Goal: Task Accomplishment & Management: Manage account settings

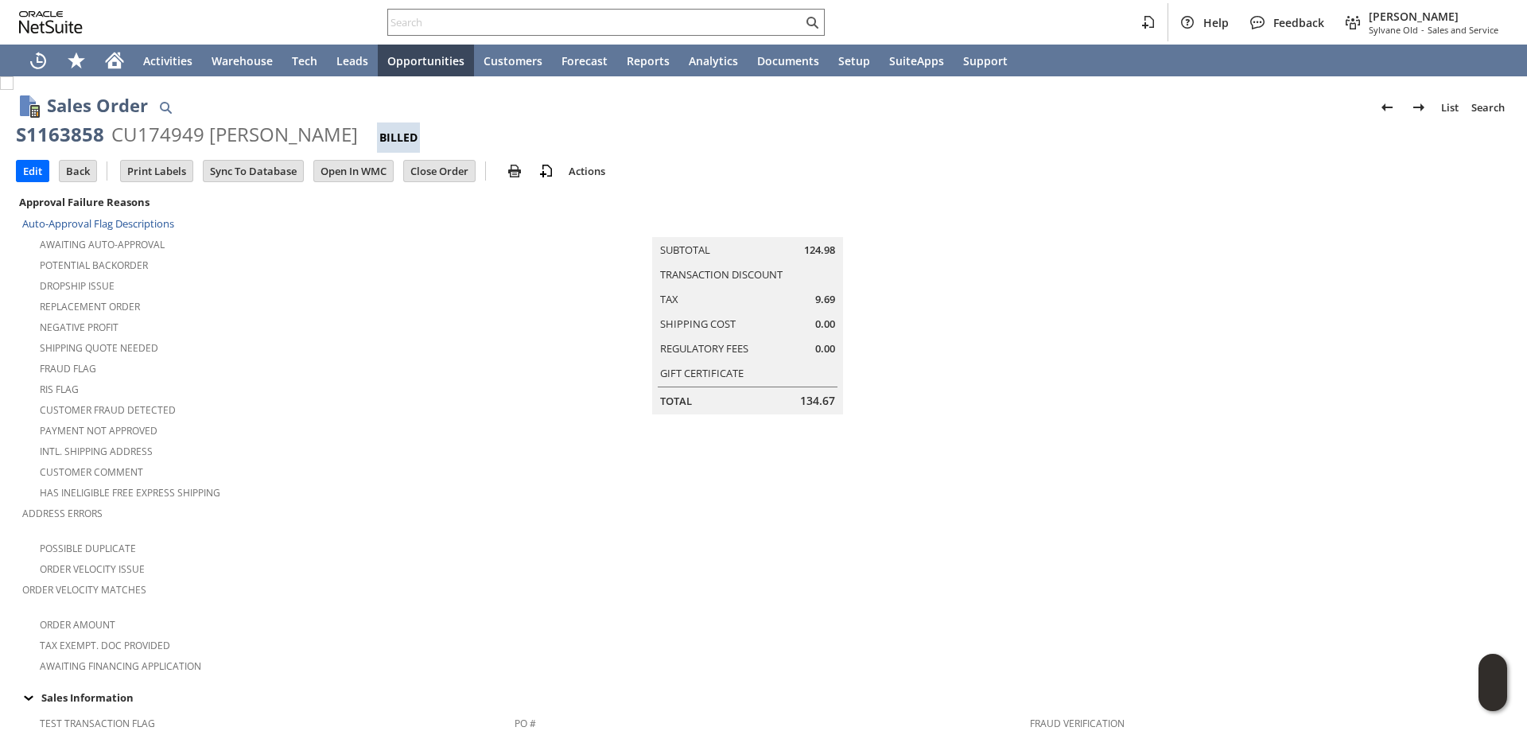
drag, startPoint x: 204, startPoint y: 135, endPoint x: 390, endPoint y: 130, distance: 185.4
click at [358, 130] on div "CU174949 JOHN R WILLIAMSON" at bounding box center [234, 134] width 247 height 25
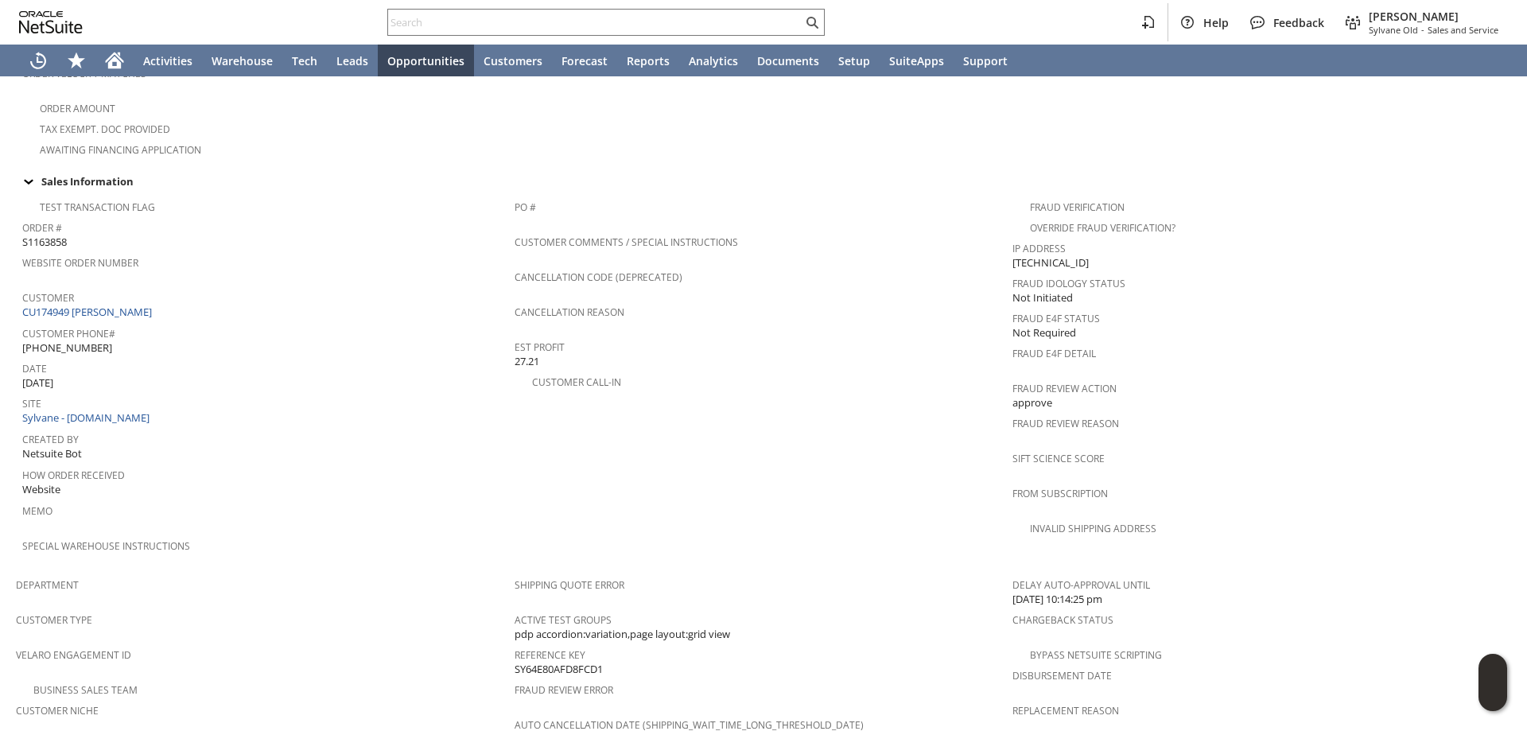
scroll to position [278, 0]
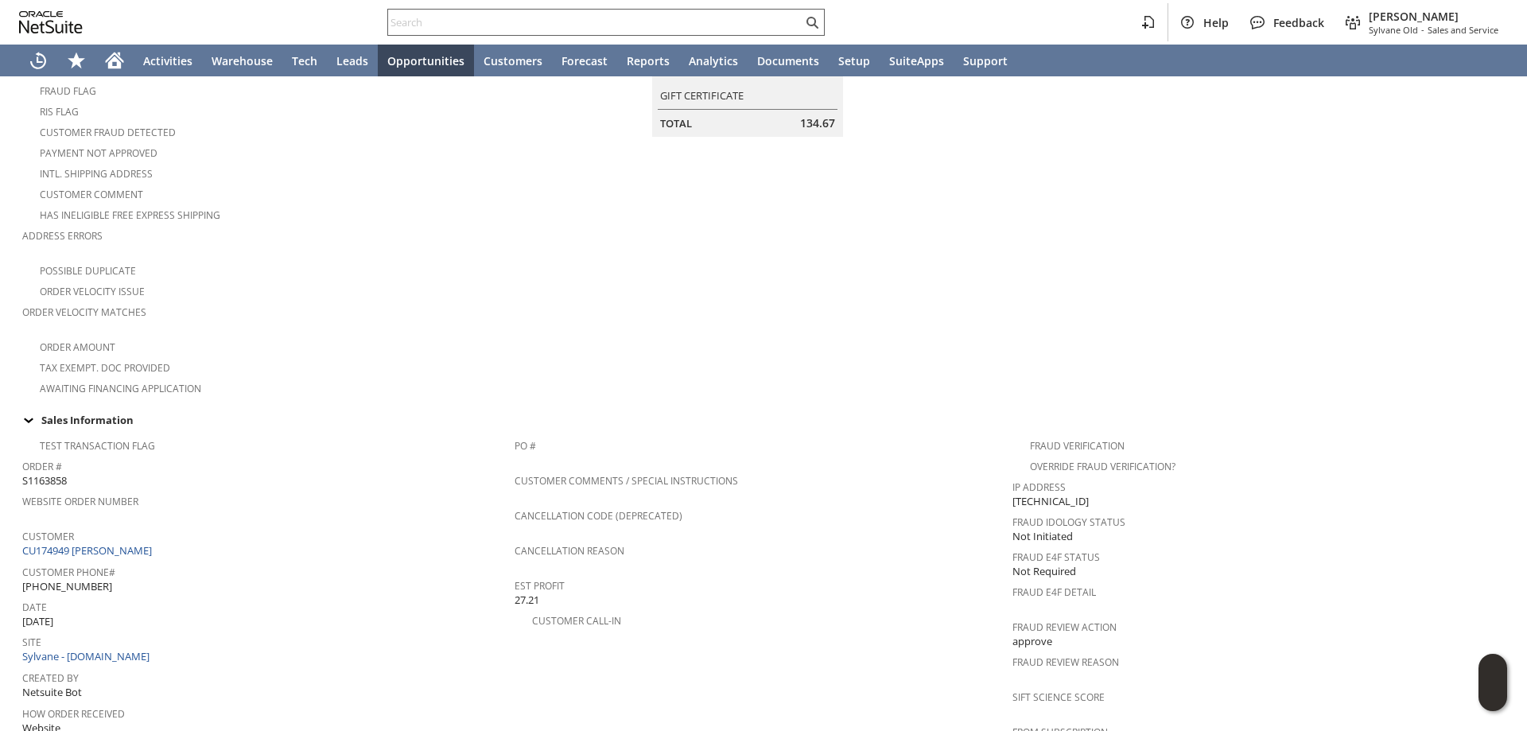
click at [511, 23] on input "text" at bounding box center [595, 22] width 414 height 19
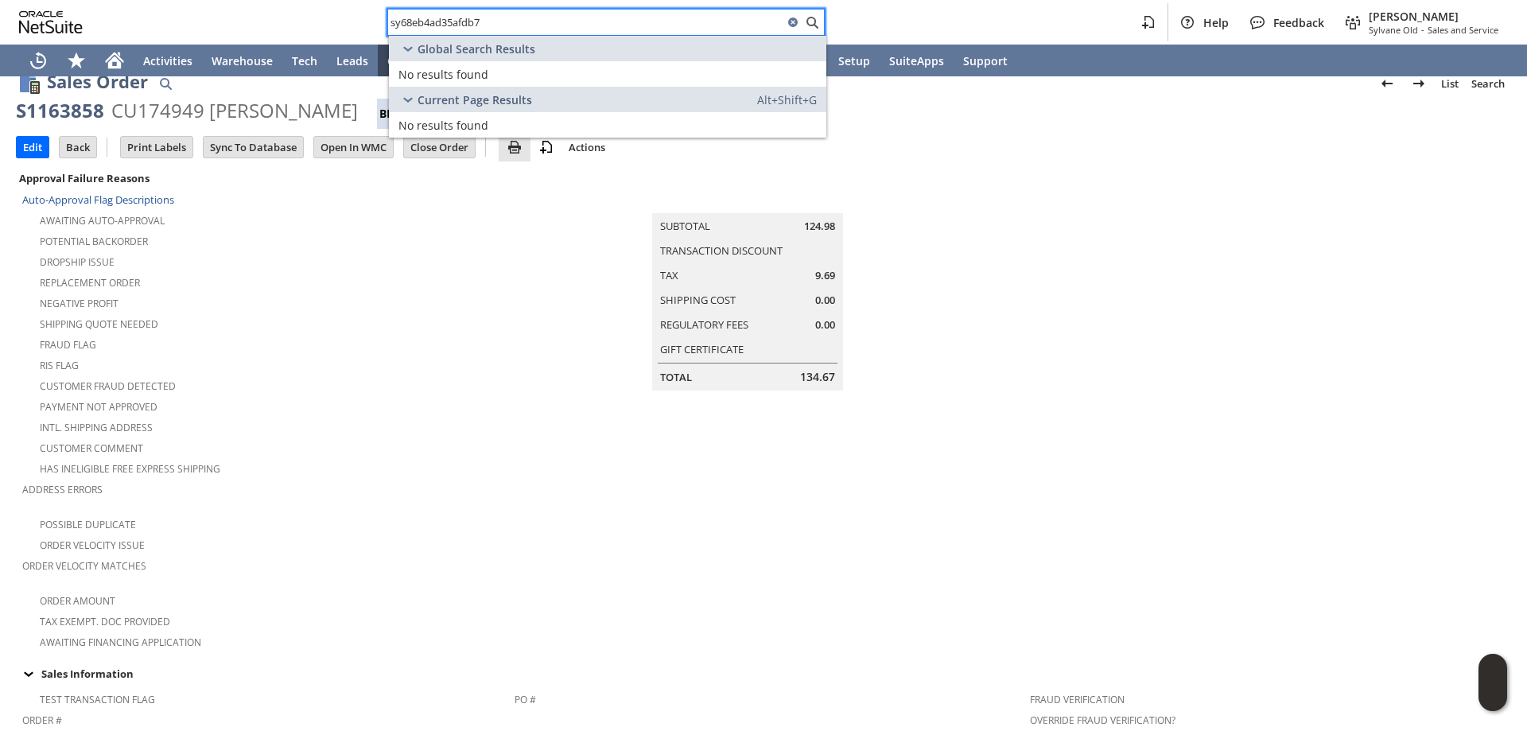
scroll to position [0, 0]
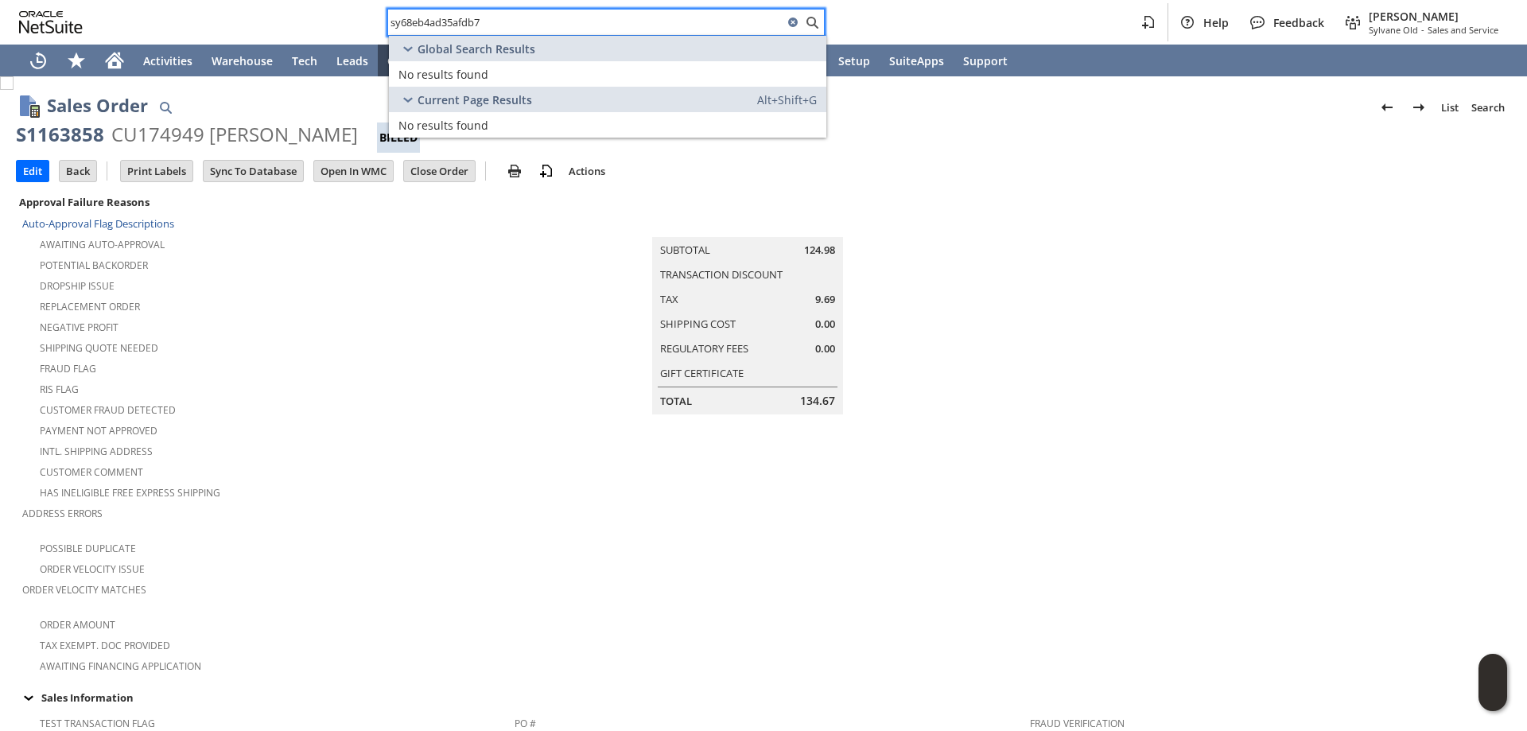
click at [419, 24] on input "sy68eb4ad35afdb7" at bounding box center [585, 22] width 395 height 19
click at [414, 24] on input "sy68eb4ad35afdb7" at bounding box center [585, 22] width 395 height 19
drag, startPoint x: 418, startPoint y: 21, endPoint x: 443, endPoint y: 20, distance: 25.5
click at [419, 21] on input "sy68eb4ad35afdb7" at bounding box center [585, 22] width 395 height 19
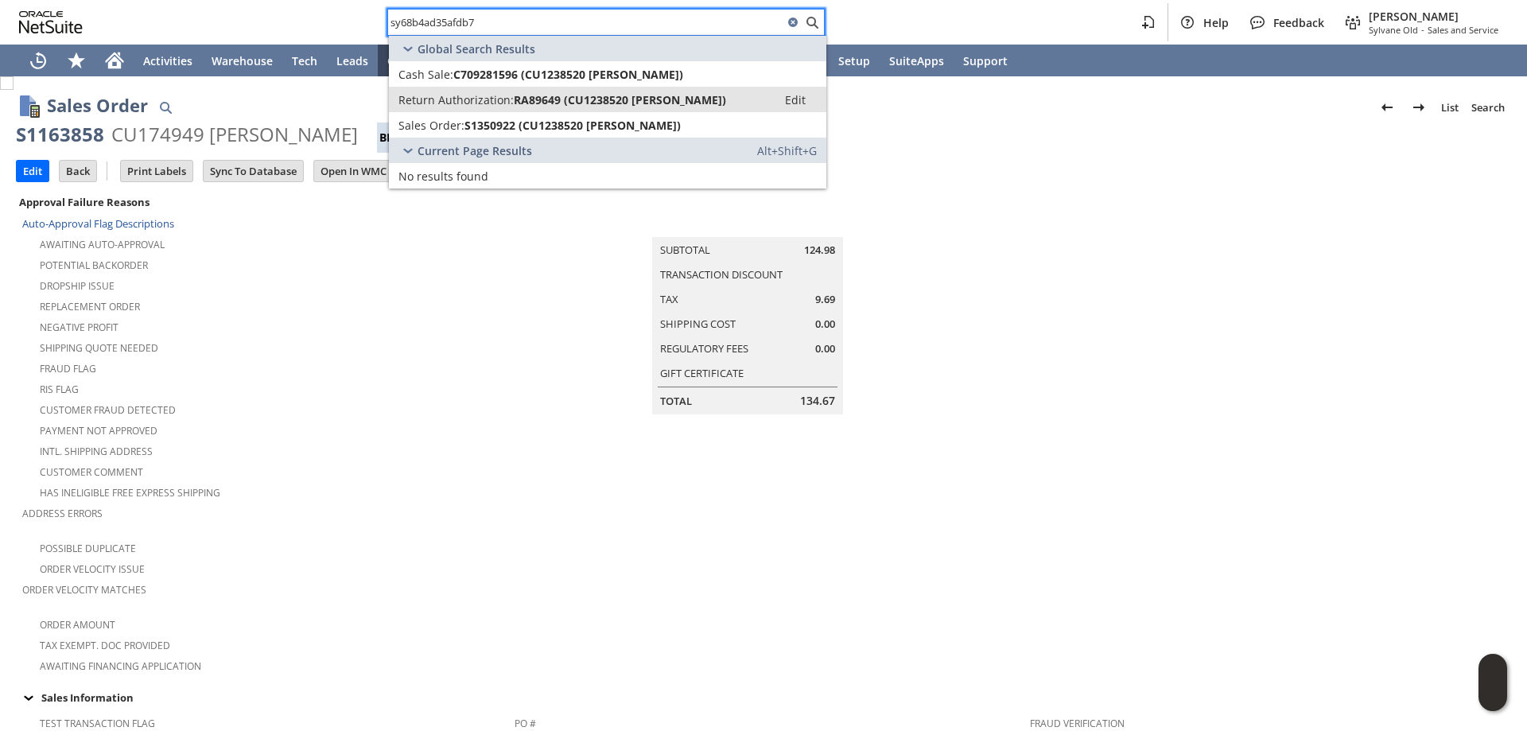
type input "sy68b4ad35afdb7"
click at [575, 98] on span "RA89649 (CU1238520 Jani Williamson)" at bounding box center [620, 99] width 212 height 15
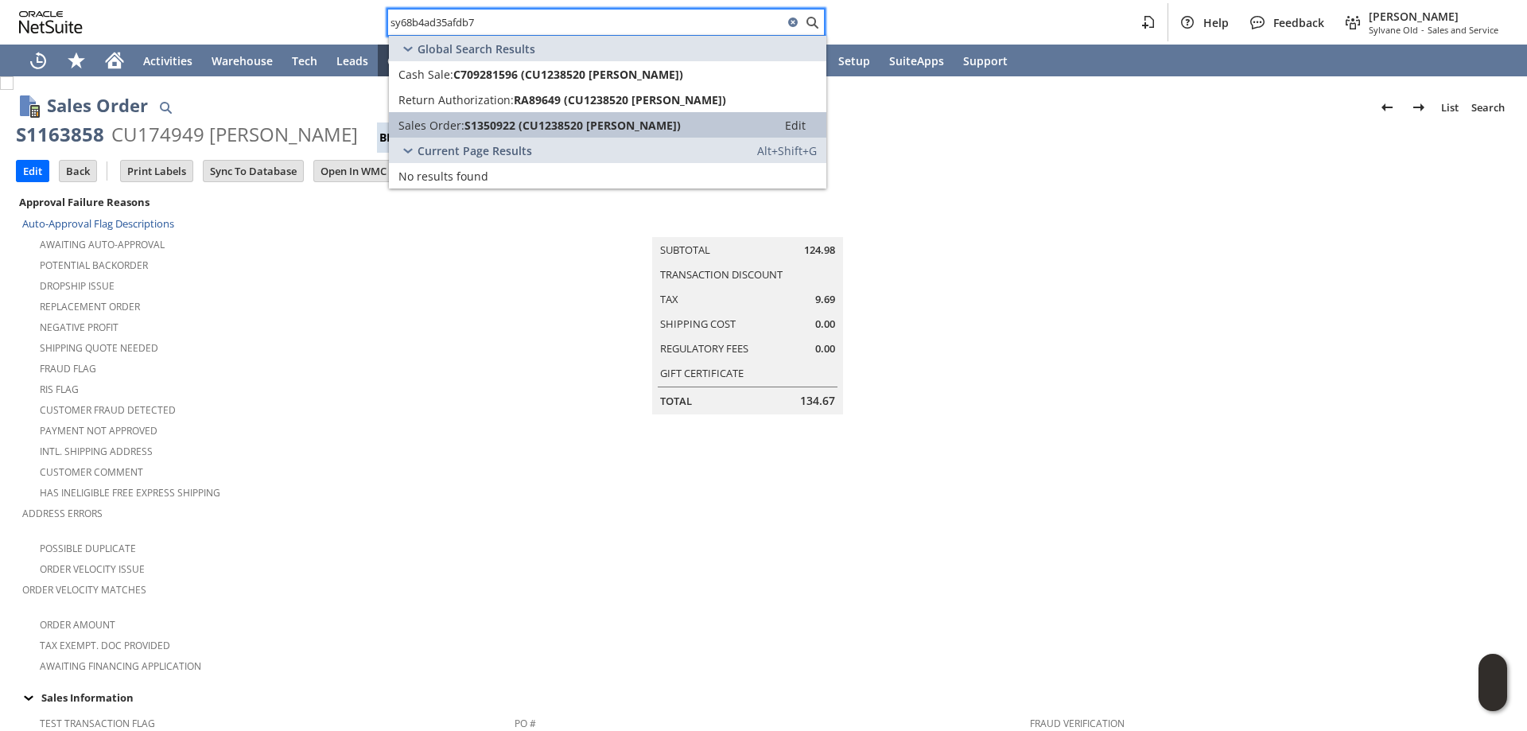
click at [571, 119] on span "S1350922 (CU1238520 Jani Williamson)" at bounding box center [573, 125] width 216 height 15
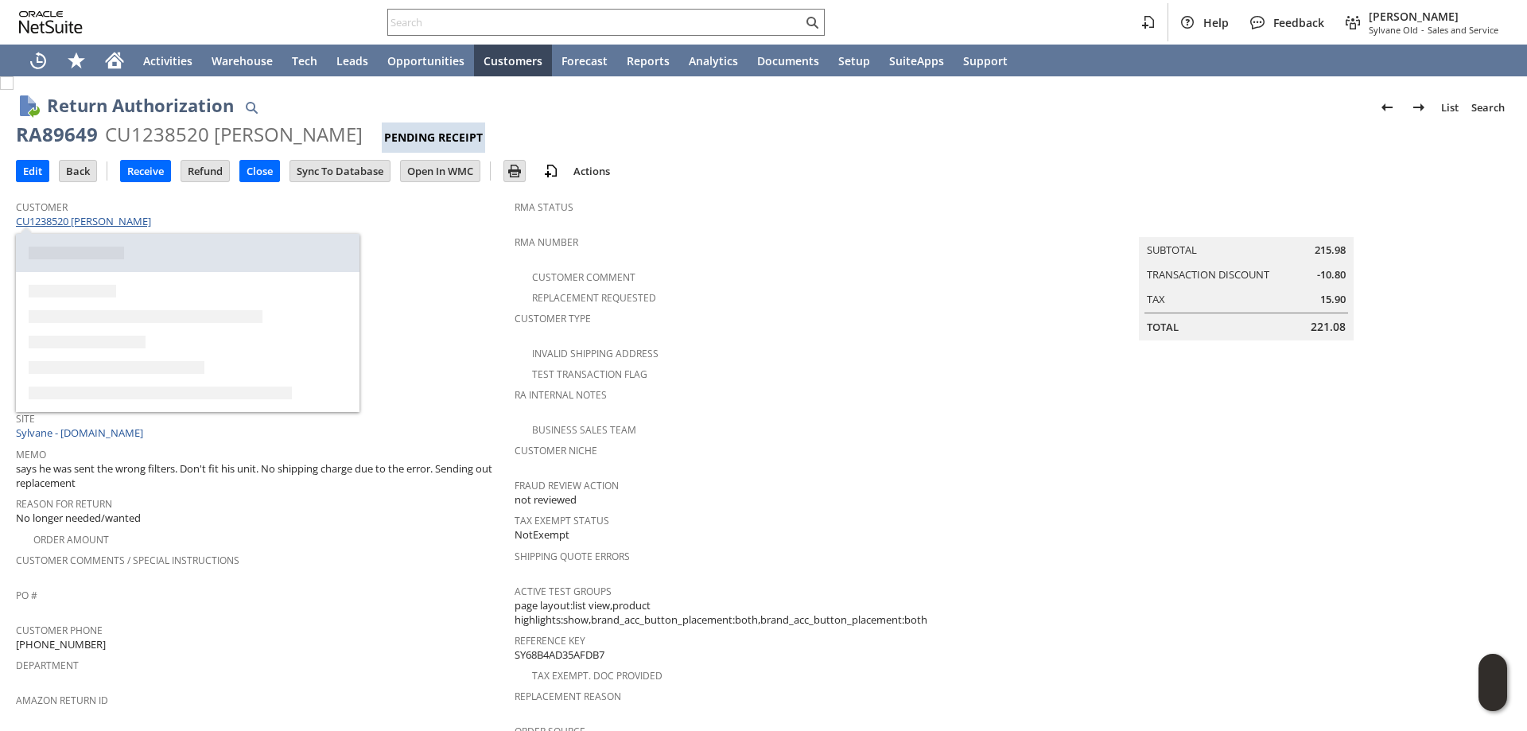
click at [112, 218] on link "CU1238520 [PERSON_NAME]" at bounding box center [85, 221] width 139 height 14
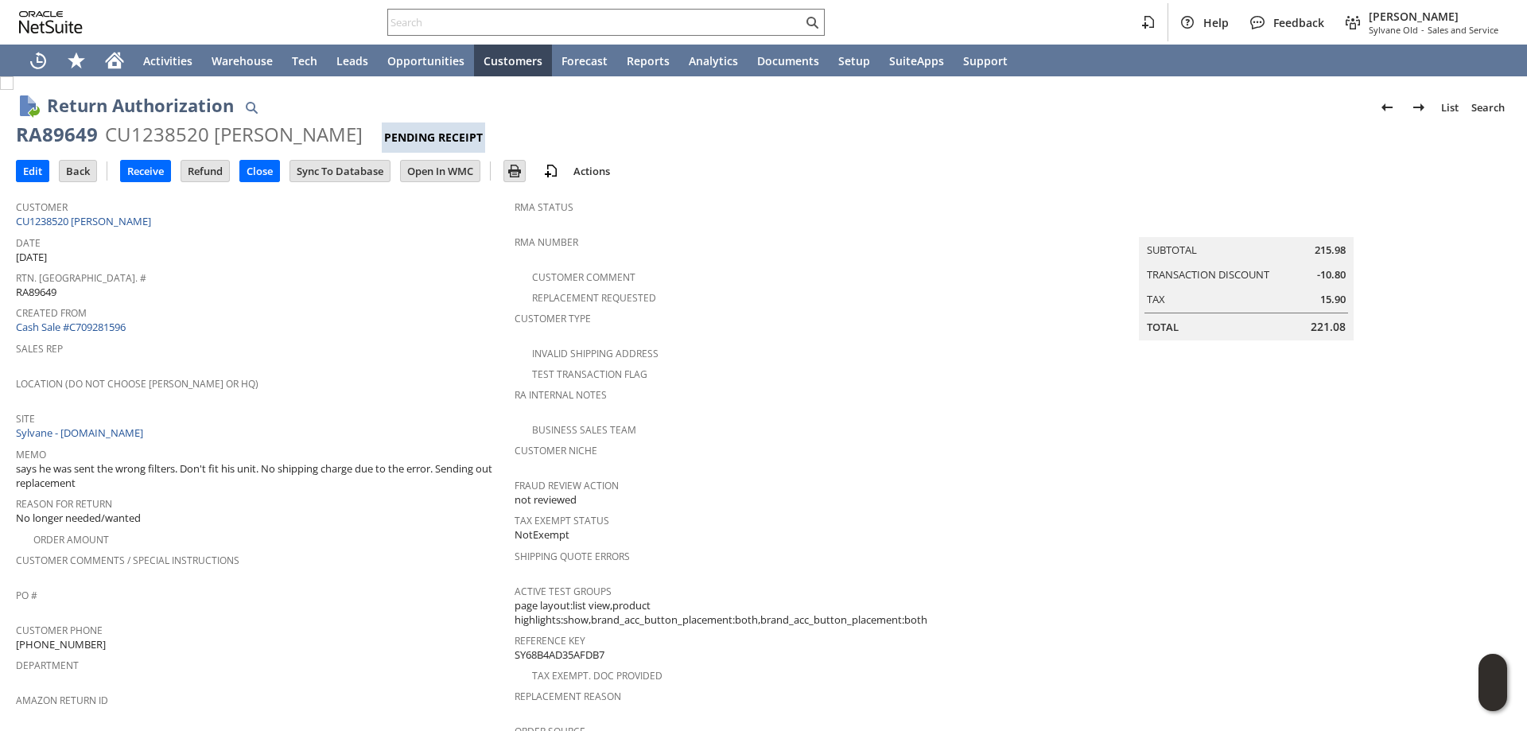
drag, startPoint x: 463, startPoint y: 174, endPoint x: 397, endPoint y: 220, distance: 80.5
click at [397, 220] on div "Customer CU1238520 Jani Williamson" at bounding box center [261, 213] width 491 height 34
click at [452, 172] on input "Open In WMC" at bounding box center [440, 171] width 79 height 21
drag, startPoint x: 19, startPoint y: 131, endPoint x: 99, endPoint y: 138, distance: 79.9
click at [95, 141] on div "RA89649" at bounding box center [57, 134] width 82 height 25
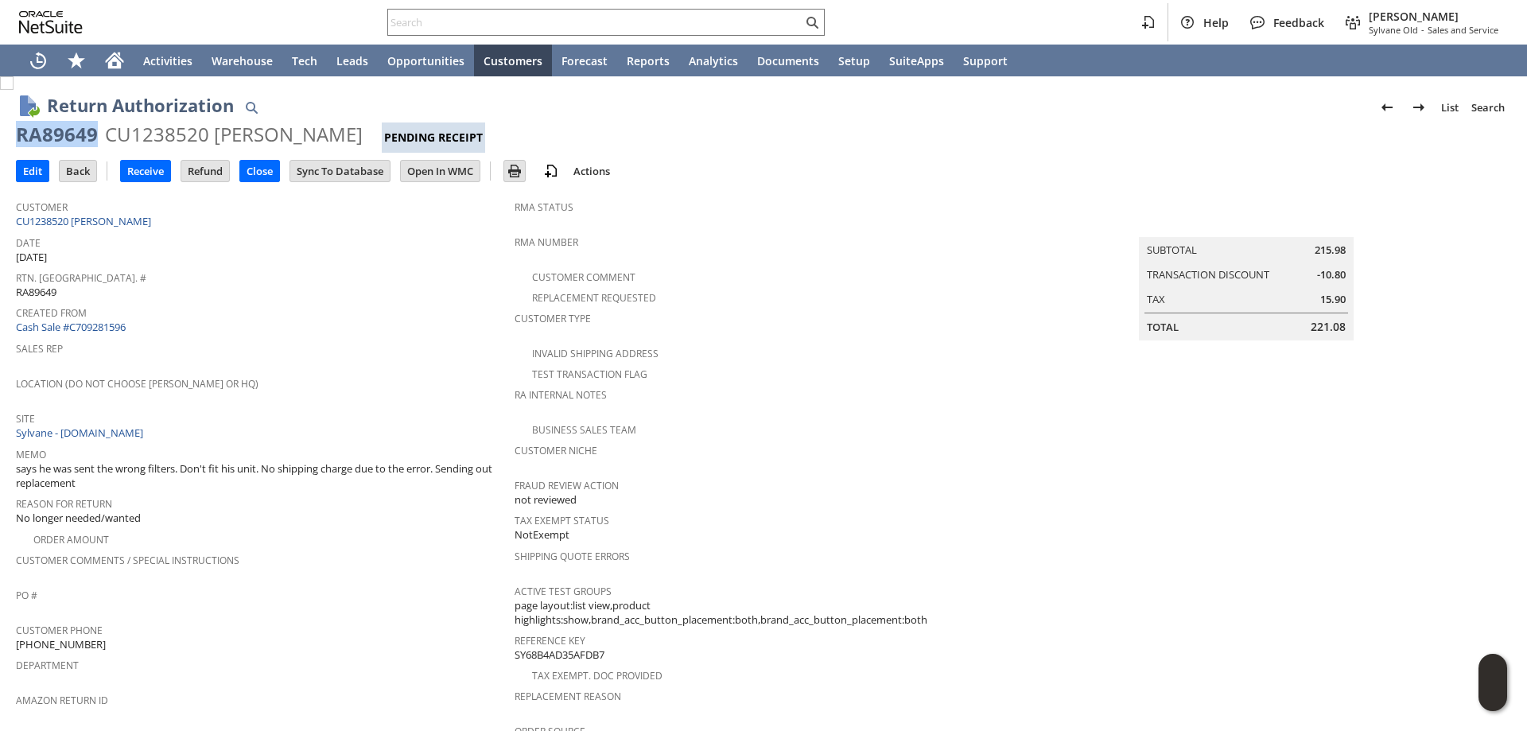
copy div "RA89649"
click at [43, 173] on input "Edit" at bounding box center [33, 171] width 32 height 21
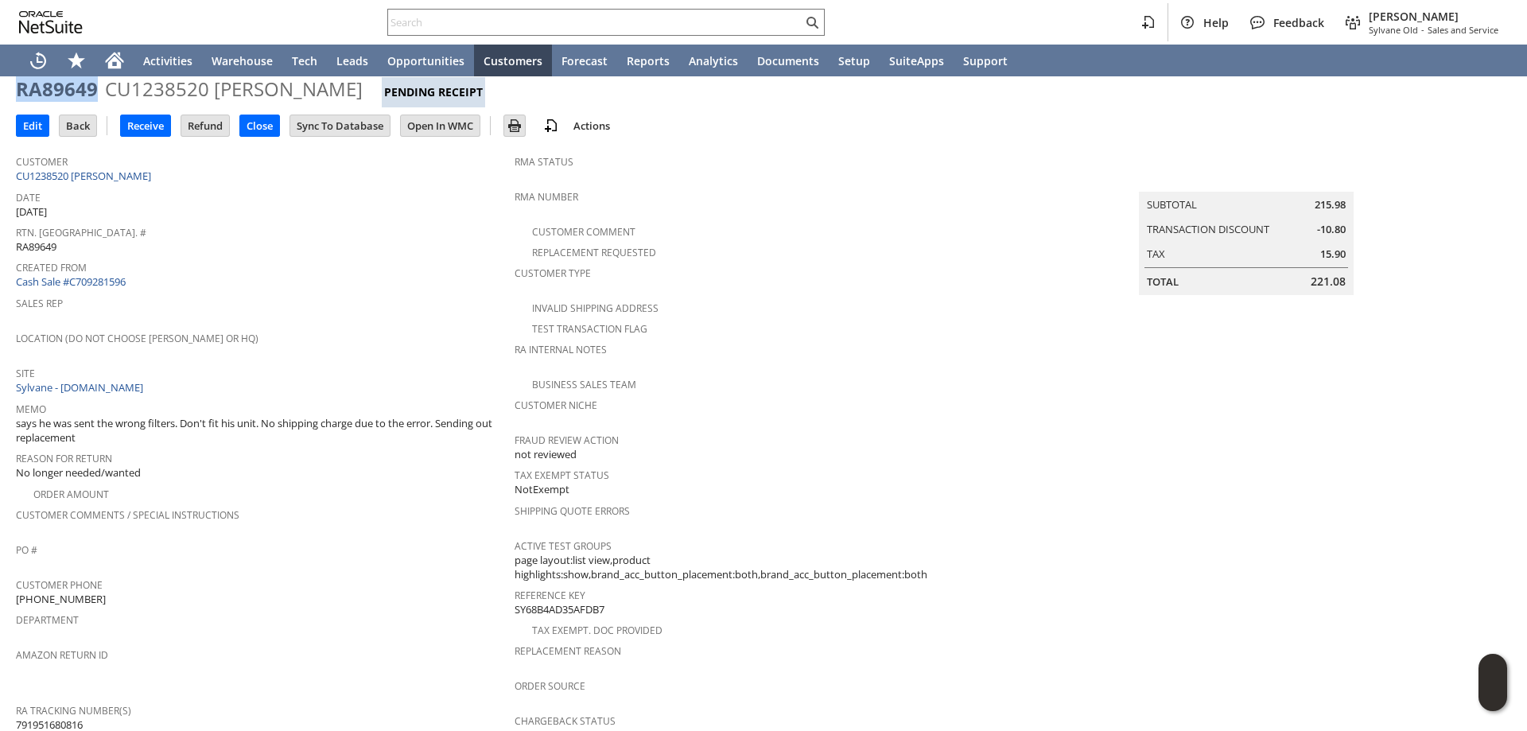
scroll to position [239, 0]
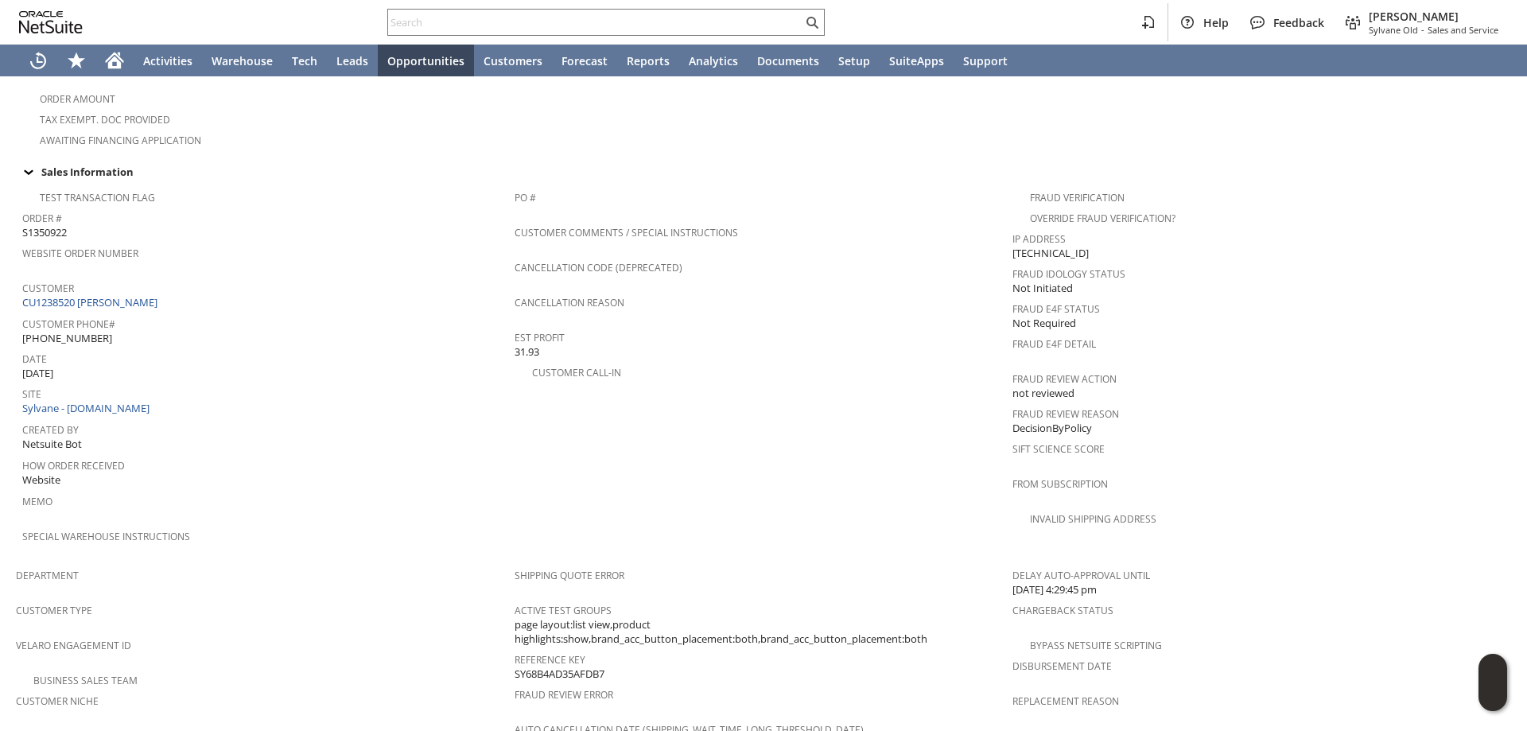
scroll to position [716, 0]
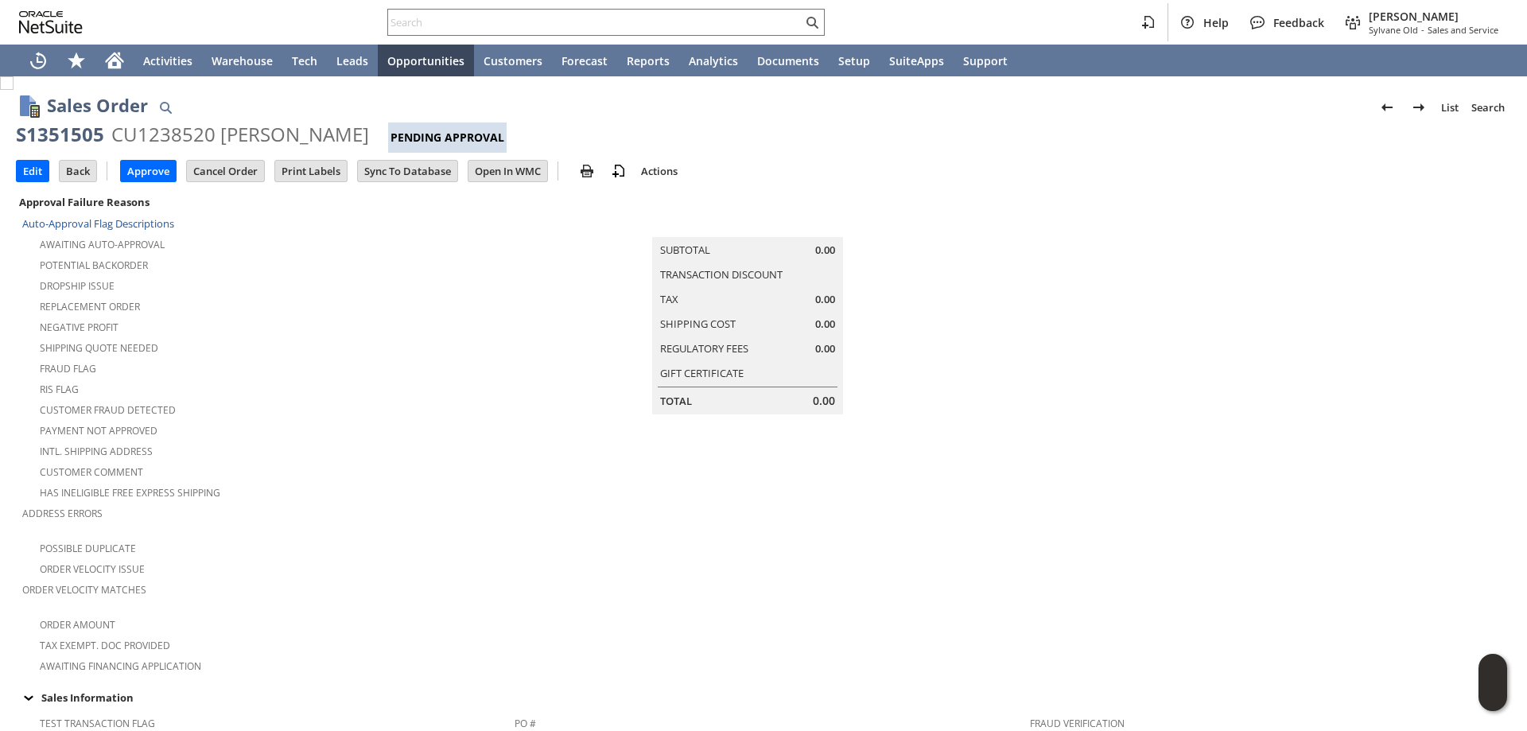
drag, startPoint x: 351, startPoint y: 136, endPoint x: 18, endPoint y: 134, distance: 332.5
click at [17, 136] on div "S1351505 CU1238520 Jani Williamson Pending Approval" at bounding box center [763, 137] width 1495 height 31
copy div "S1351505 CU1238520 Jani Williamson"
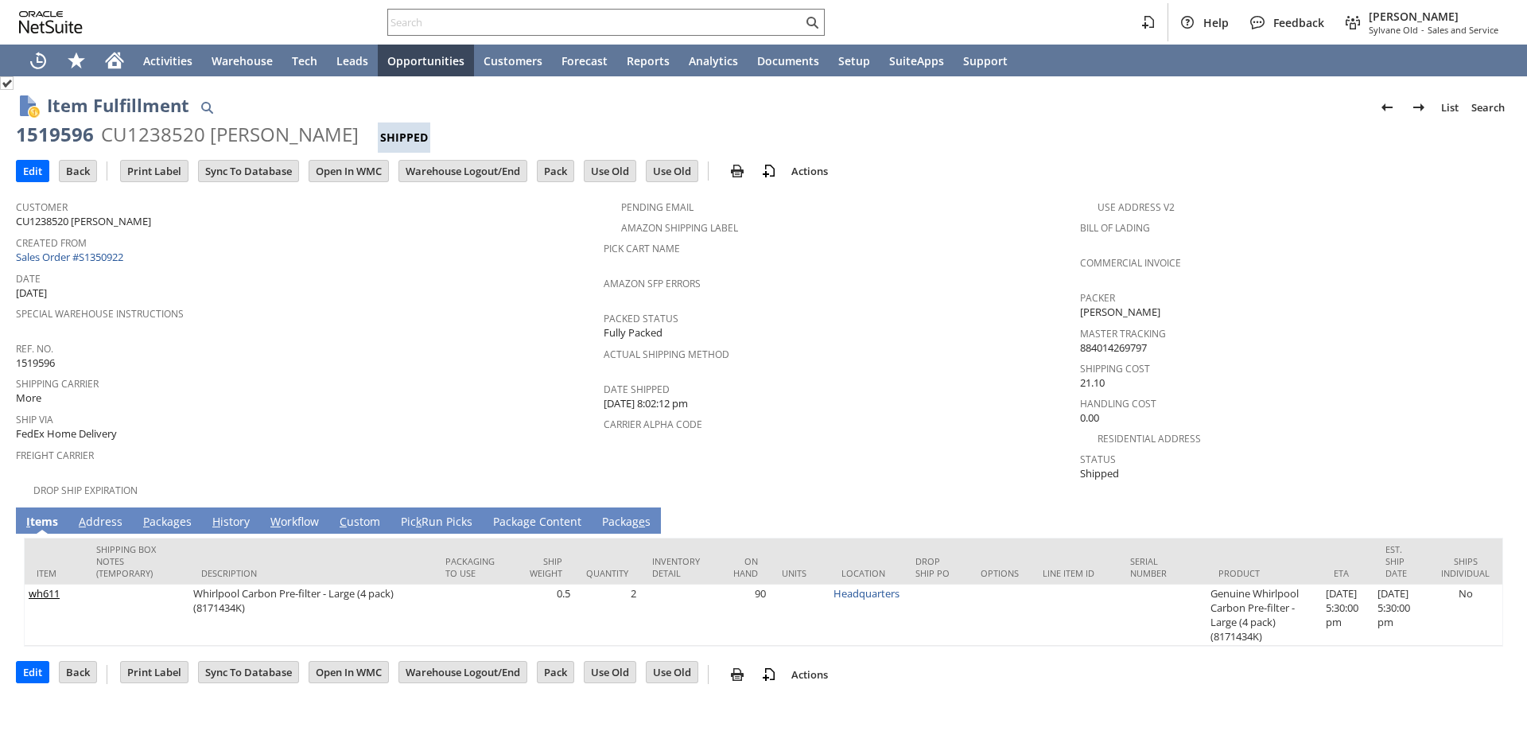
click at [170, 514] on link "P ackages" at bounding box center [167, 522] width 56 height 17
click at [104, 515] on link "A ddress" at bounding box center [101, 522] width 52 height 17
click at [111, 515] on link "A ddress" at bounding box center [101, 522] width 52 height 17
click at [103, 515] on link "A ddress" at bounding box center [101, 522] width 52 height 17
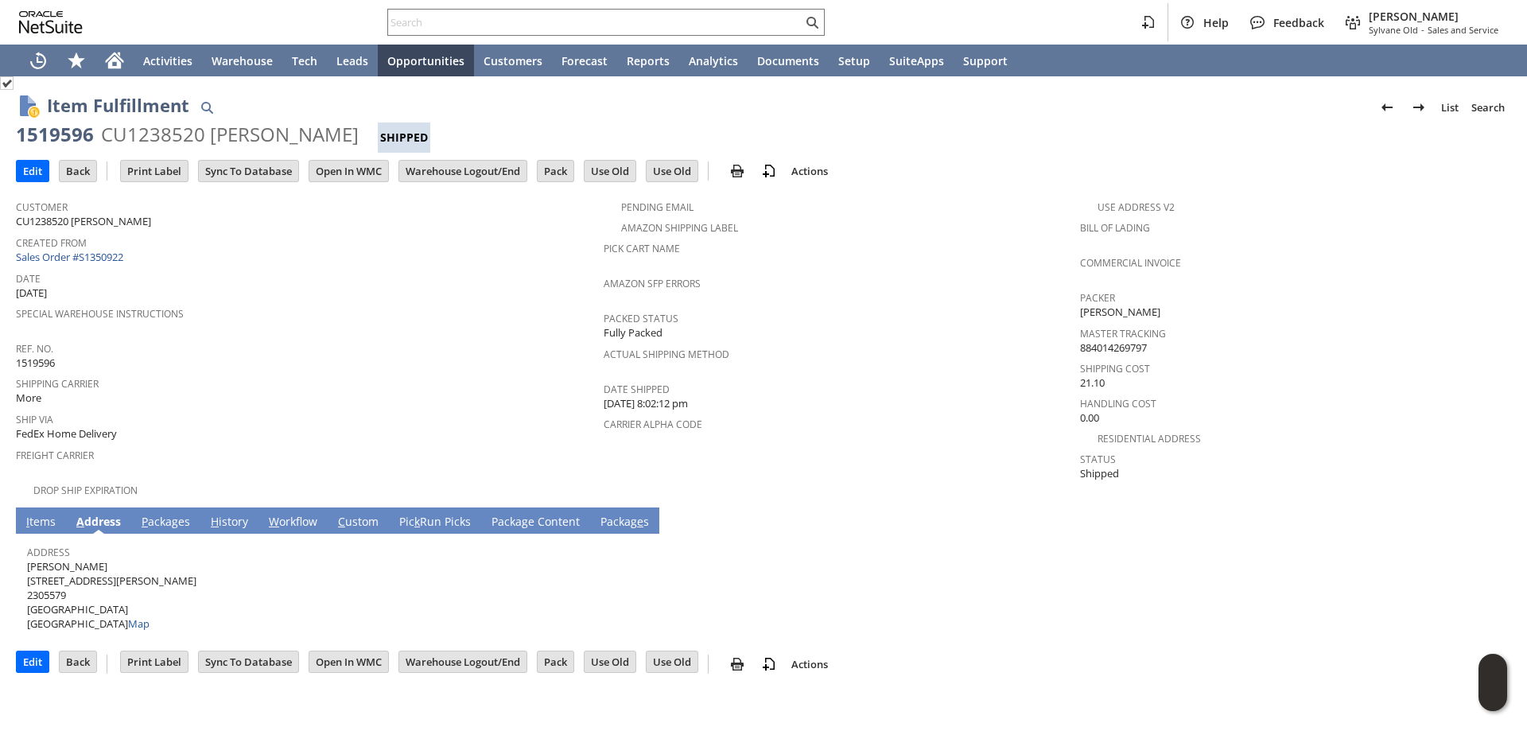
drag, startPoint x: 99, startPoint y: 556, endPoint x: 26, endPoint y: 560, distance: 73.3
click at [26, 560] on td "Address Jani Williamson 748 San Ramon Drive 2305579 Fullerton CA 92835 United S…" at bounding box center [764, 585] width 1480 height 103
click at [111, 548] on span "Address" at bounding box center [759, 550] width 1465 height 18
drag, startPoint x: 101, startPoint y: 554, endPoint x: 28, endPoint y: 558, distance: 73.3
click at [28, 559] on span "Jani Williamson 748 San Ramon Drive 2305579 Fullerton CA 92835 United States Map" at bounding box center [111, 595] width 169 height 72
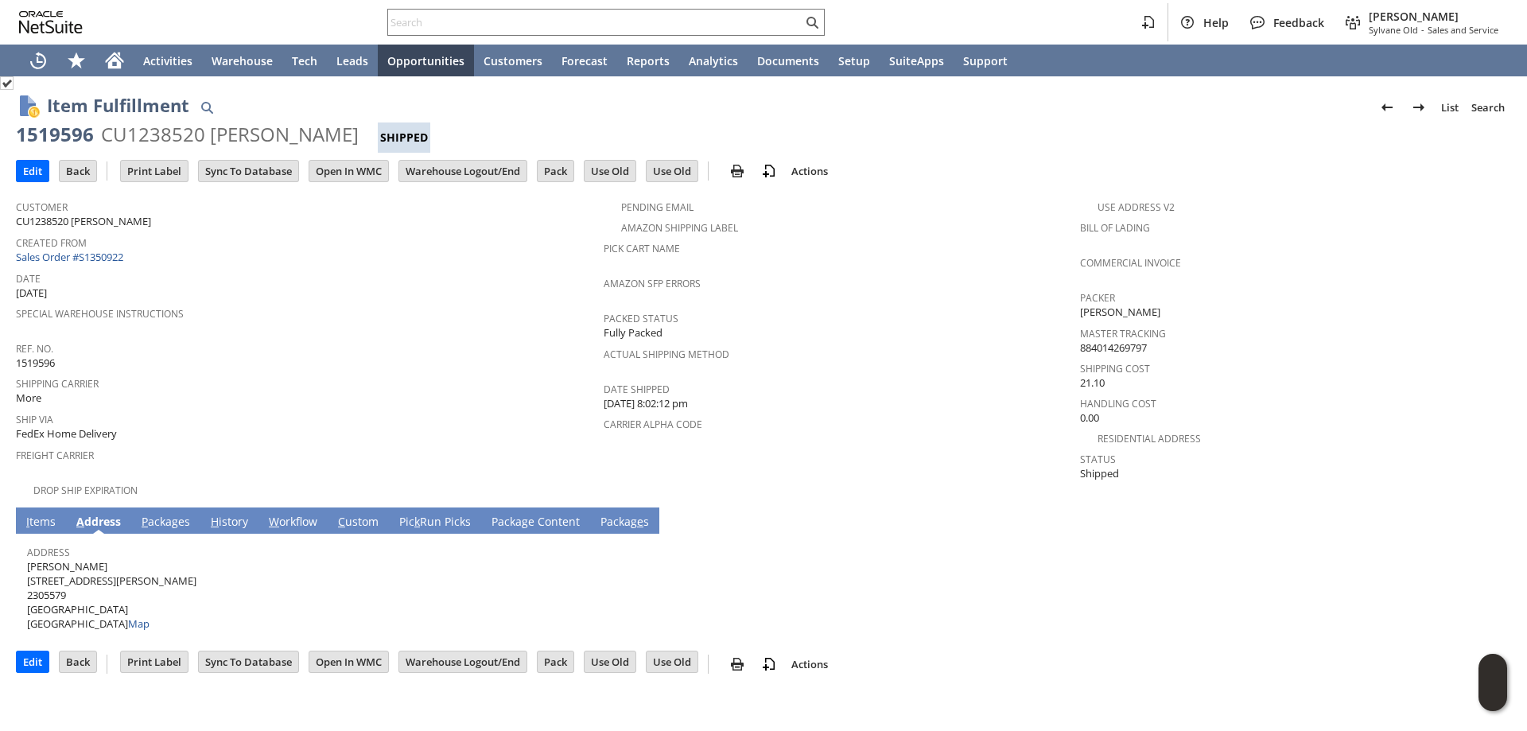
copy span "[PERSON_NAME]"
click at [126, 570] on span "Jani Williamson 748 San Ramon Drive 2305579 Fullerton CA 92835 United States Map" at bounding box center [111, 595] width 169 height 72
drag, startPoint x: 78, startPoint y: 570, endPoint x: 27, endPoint y: 567, distance: 51.0
click at [25, 567] on td "Address Jani Williamson 748 San Ramon Drive 2305579 Fullerton CA 92835 United S…" at bounding box center [764, 585] width 1480 height 103
click at [32, 569] on span "Jani Williamson 748 San Ramon Drive 2305579 Fullerton CA 92835 United States Map" at bounding box center [111, 595] width 169 height 72
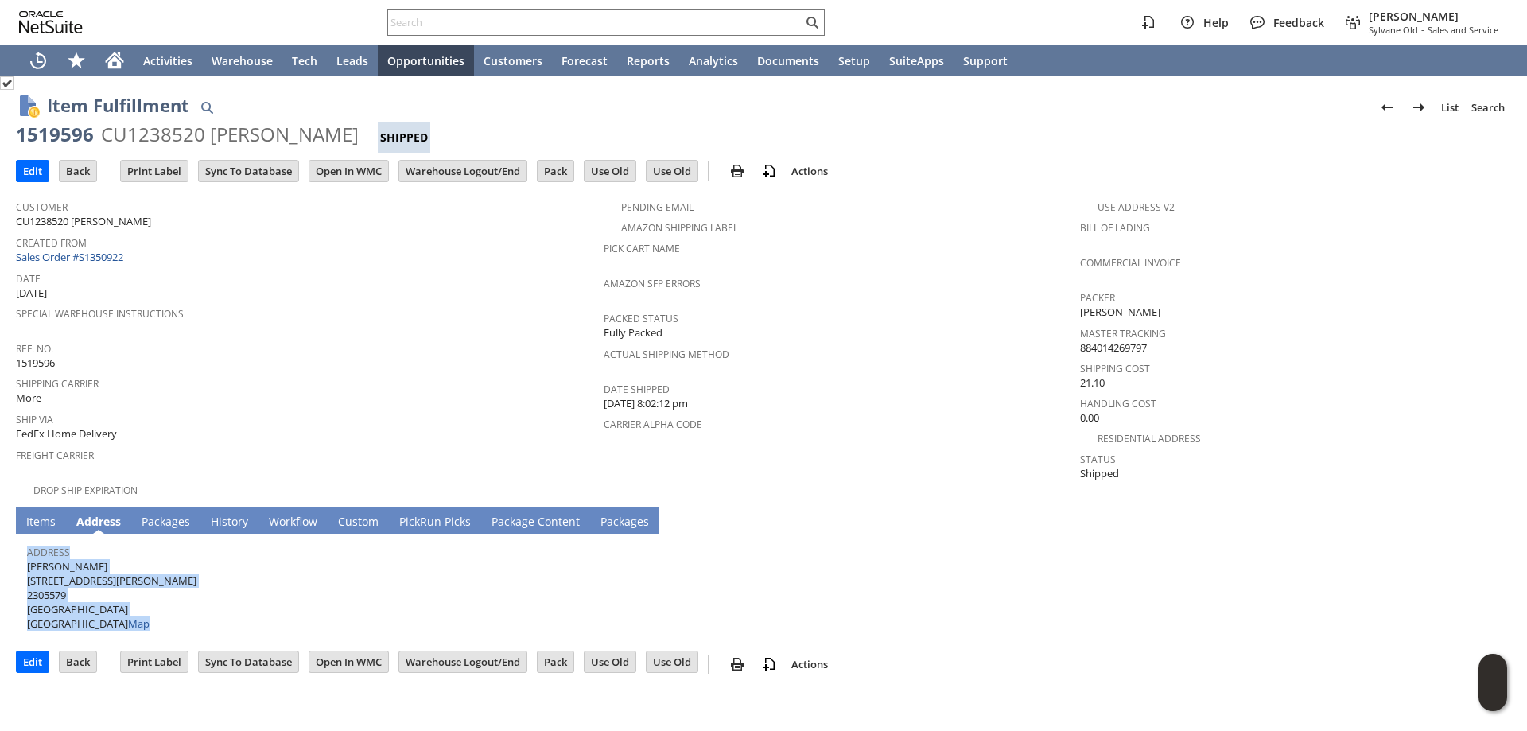
click at [31, 571] on span "Jani Williamson 748 San Ramon Drive 2305579 Fullerton CA 92835 United States Map" at bounding box center [111, 595] width 169 height 72
drag, startPoint x: 29, startPoint y: 570, endPoint x: 158, endPoint y: 541, distance: 133.0
click at [126, 569] on span "Jani Williamson 748 San Ramon Drive 2305579 Fullerton CA 92835 United States Map" at bounding box center [111, 595] width 169 height 72
copy span "748 San Ramon Driv"
click at [117, 595] on span "Jani Williamson 748 San Ramon Drive 2305579 Fullerton CA 92835 United States Map" at bounding box center [111, 595] width 169 height 72
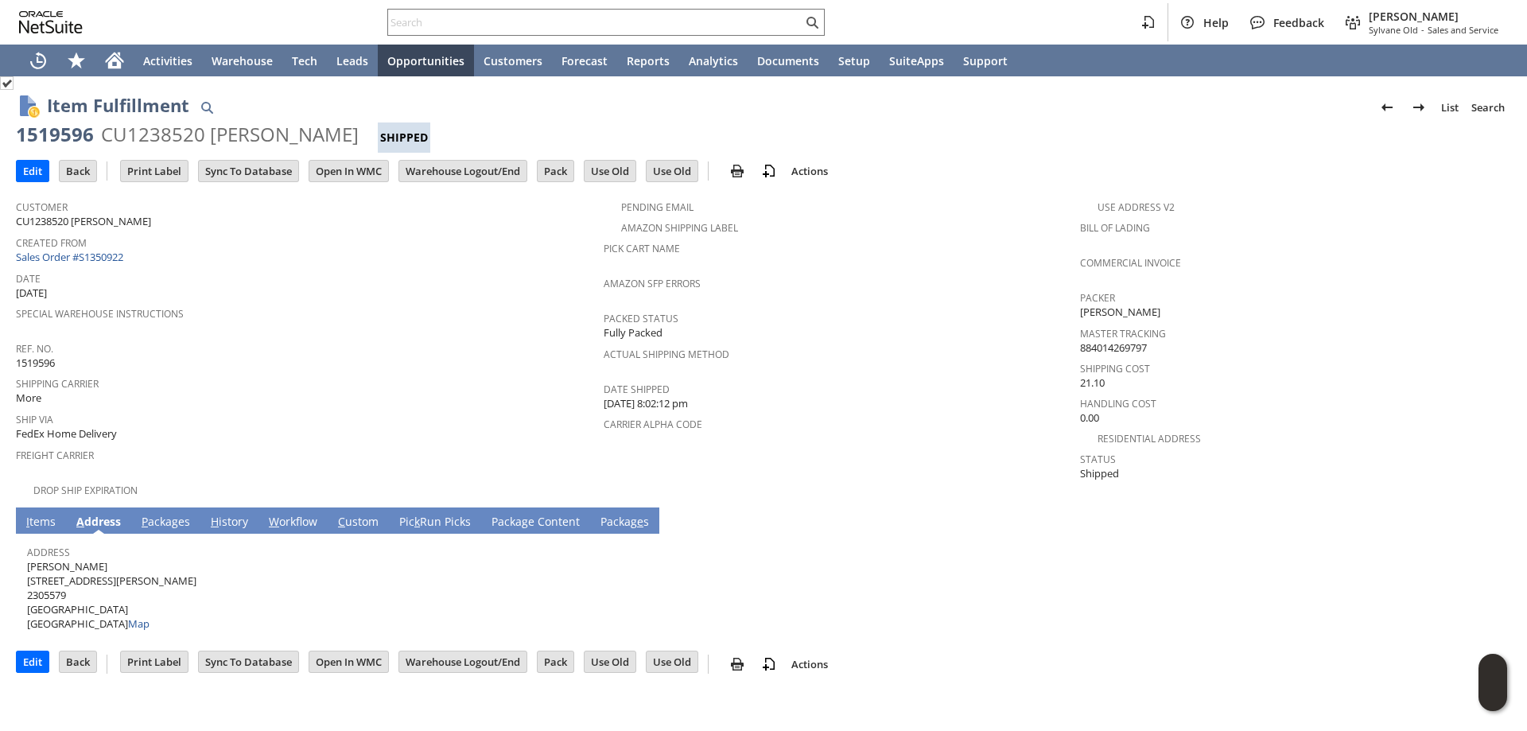
drag, startPoint x: 114, startPoint y: 601, endPoint x: 91, endPoint y: 598, distance: 22.4
click at [91, 598] on span "Jani Williamson 748 San Ramon Drive 2305579 Fullerton CA 92835 United States Map" at bounding box center [111, 595] width 169 height 72
copy span "92835"
click at [158, 514] on link "P ackages" at bounding box center [166, 522] width 56 height 17
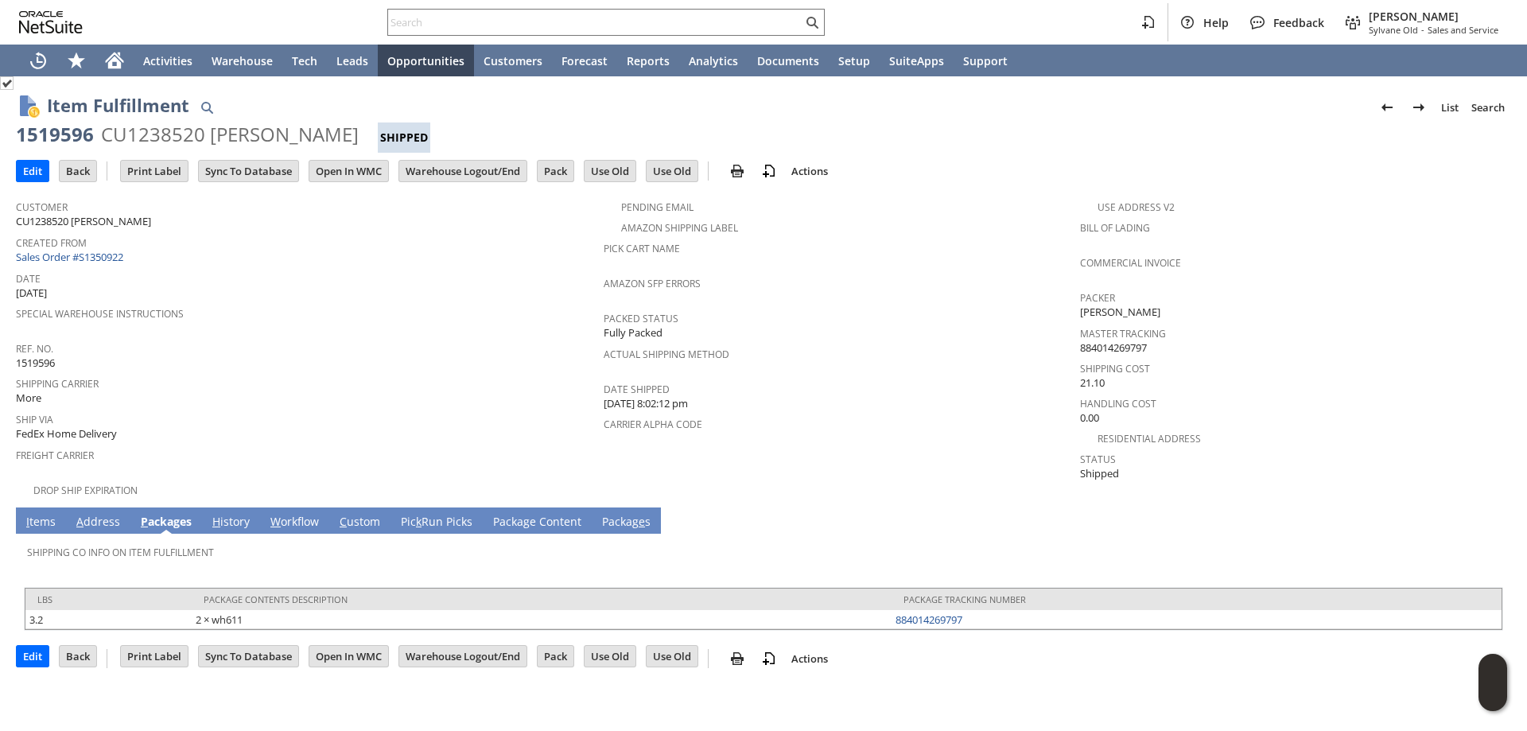
click at [40, 514] on link "I tems" at bounding box center [40, 522] width 37 height 17
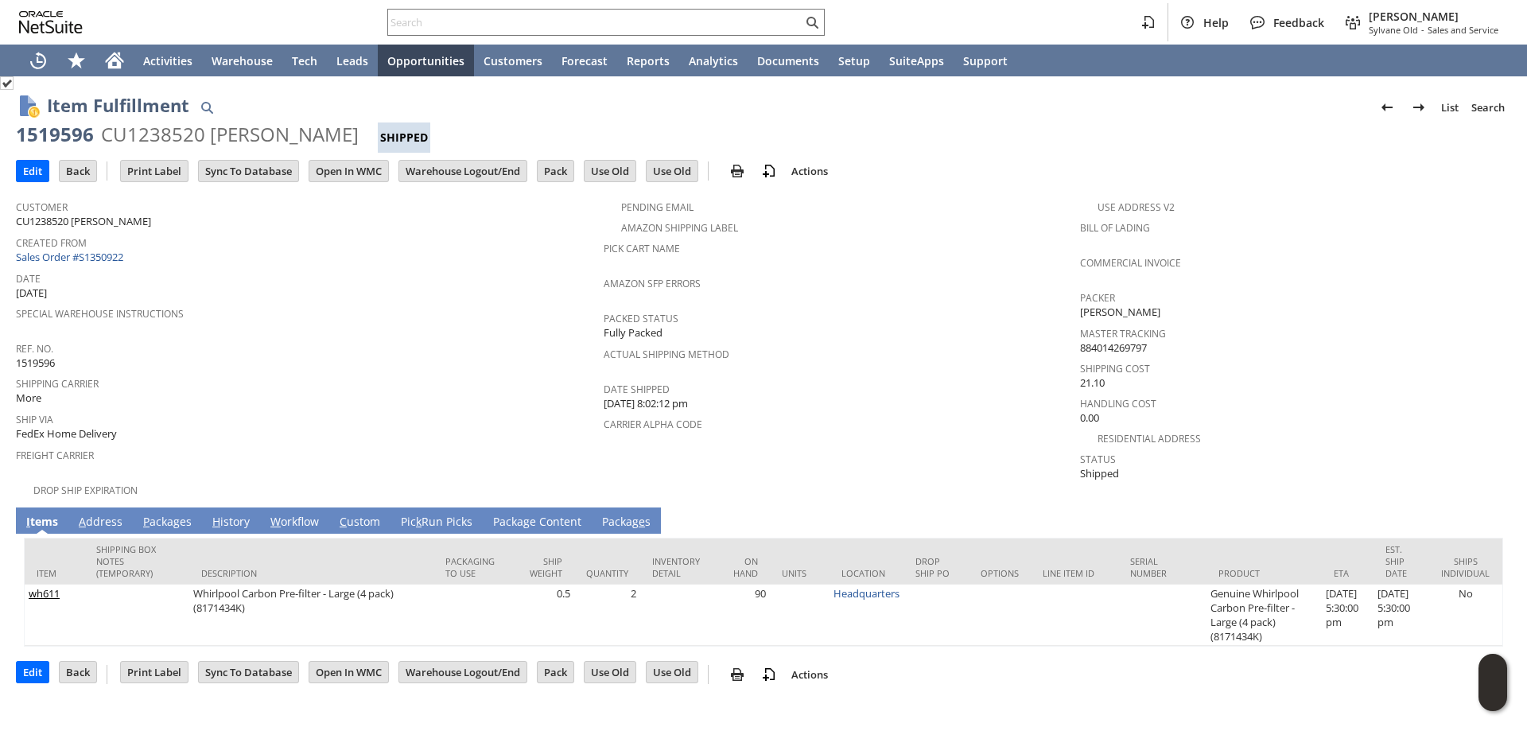
click at [177, 514] on link "P ackages" at bounding box center [167, 522] width 56 height 17
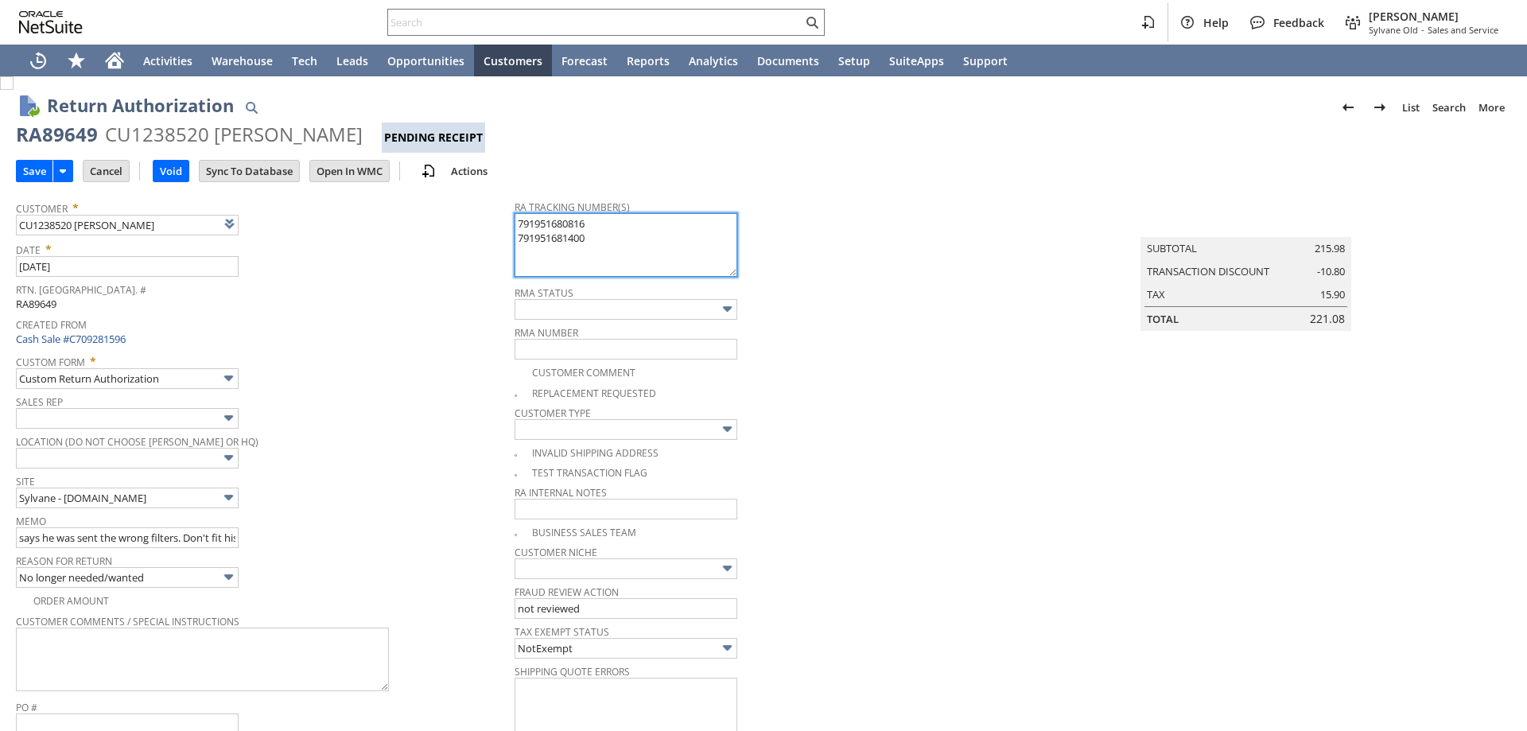
click at [614, 242] on textarea "791951680816 791951681400" at bounding box center [626, 245] width 223 height 64
type input "Add"
type input "Copy Previous"
paste textarea "791968615839"
type textarea "791951680816 791951681400 791968615839 - NEW (cx initially got 1 return label)"
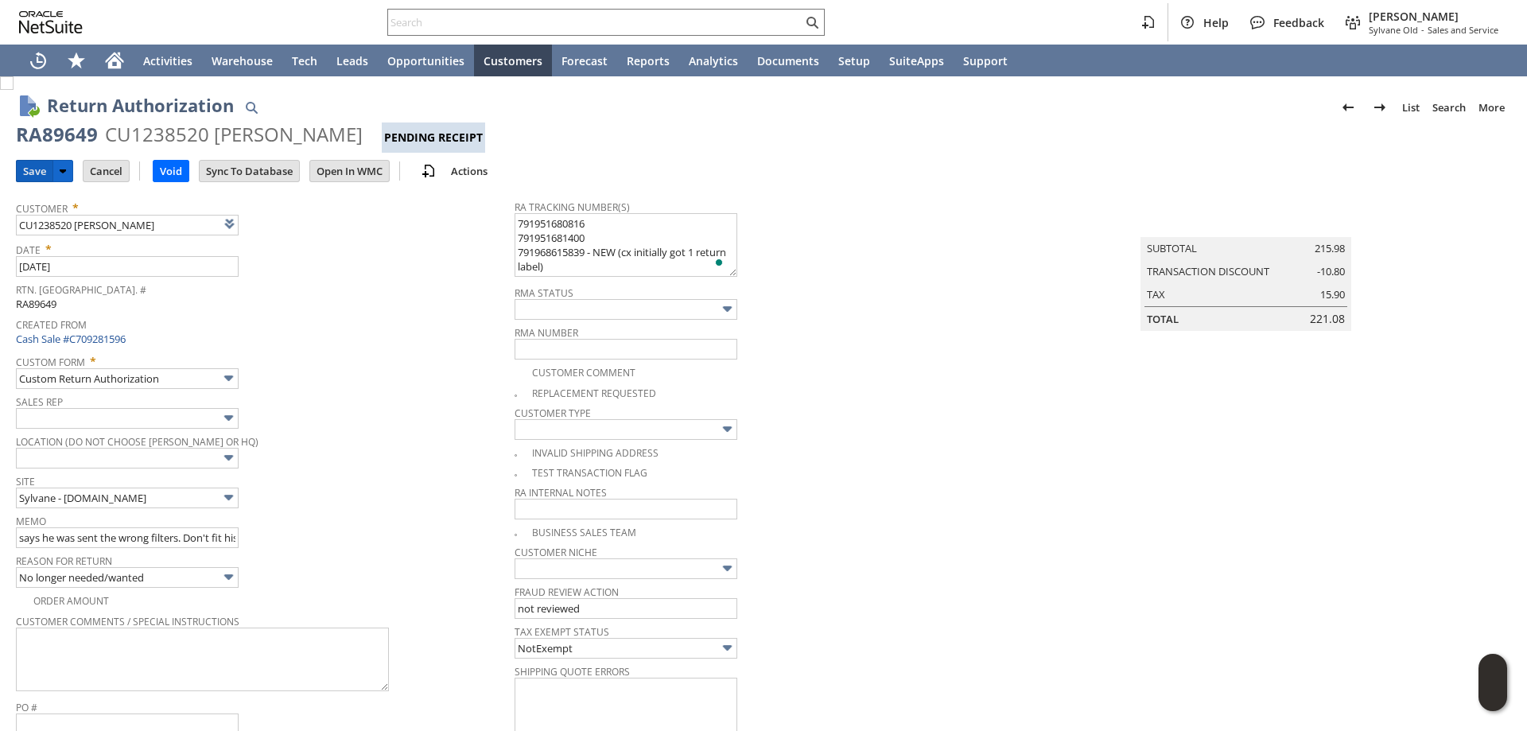
click at [36, 171] on input "Save" at bounding box center [35, 171] width 36 height 21
drag, startPoint x: 344, startPoint y: 133, endPoint x: 16, endPoint y: 124, distance: 328.6
click at [16, 124] on div "RA89649 CU1238520 [PERSON_NAME] Pending Receipt" at bounding box center [763, 137] width 1495 height 31
copy div "RA89649 CU1238520 [PERSON_NAME]"
